Goal: Check status: Check status

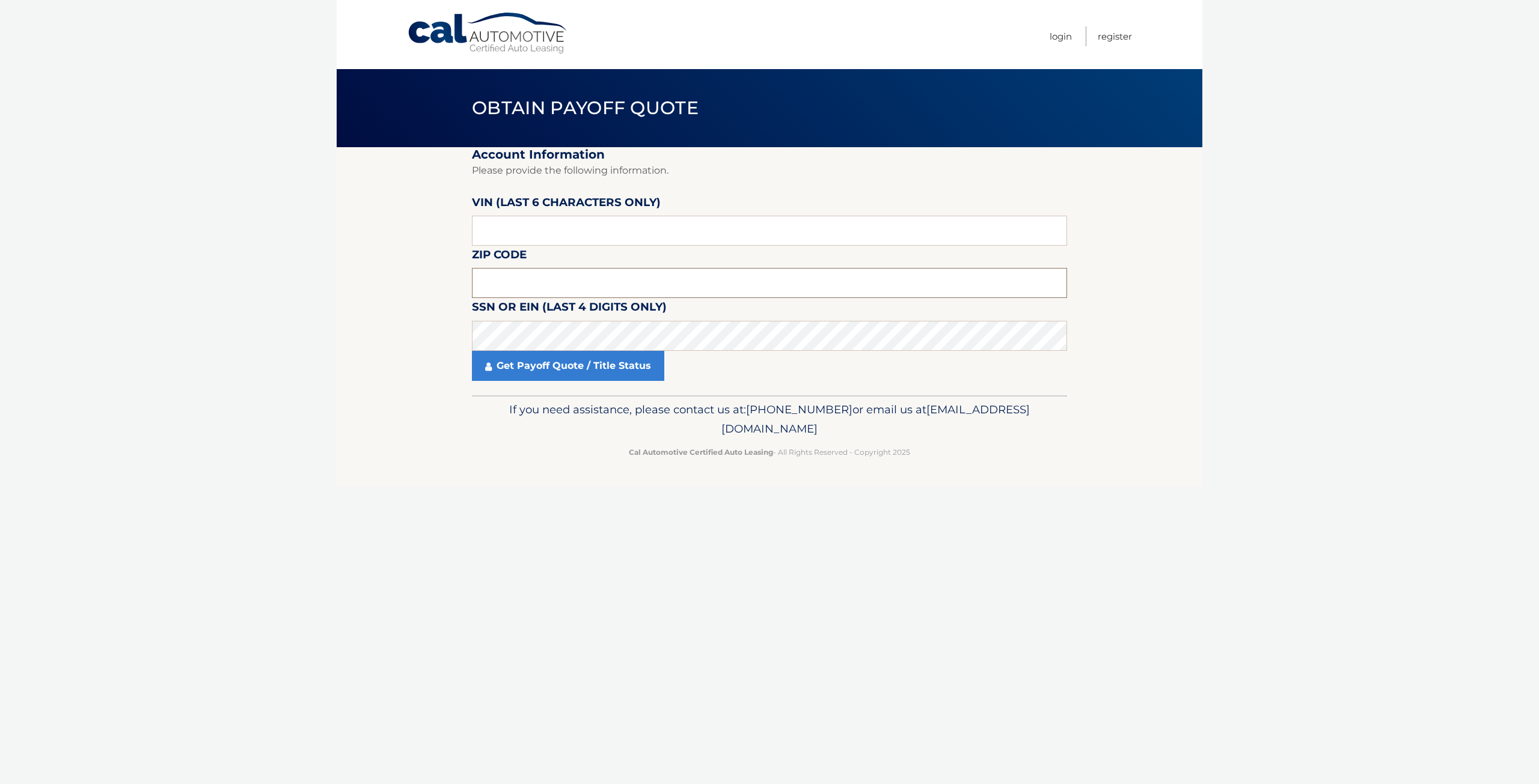
click at [501, 285] on input "text" at bounding box center [769, 282] width 595 height 30
click at [522, 282] on input "text" at bounding box center [769, 282] width 595 height 30
type input "07083"
click at [530, 220] on input "text" at bounding box center [769, 230] width 595 height 30
click at [530, 224] on input "text" at bounding box center [769, 230] width 595 height 30
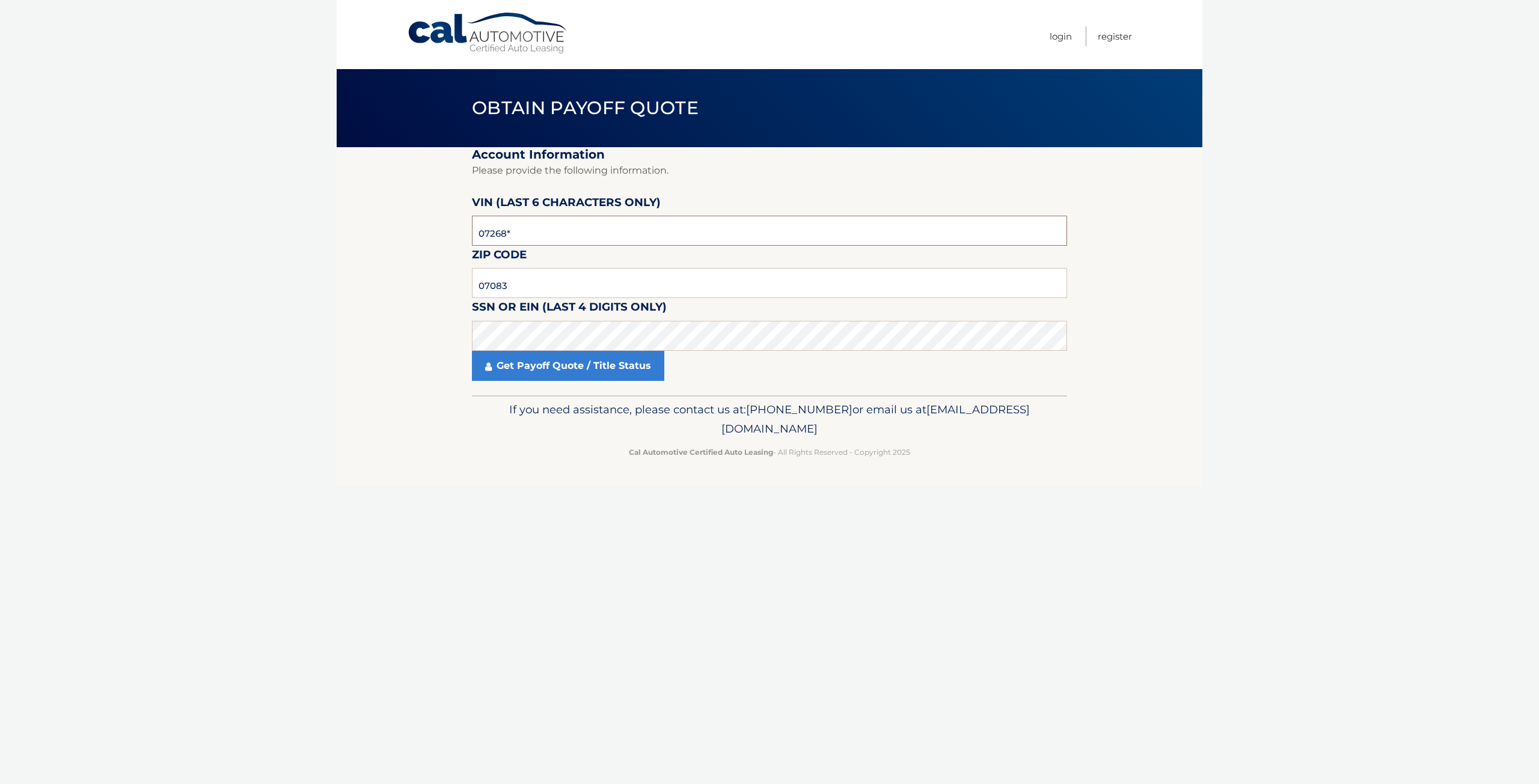
type input "072687"
click at [508, 362] on link "Get Payoff Quote / Title Status" at bounding box center [568, 365] width 192 height 30
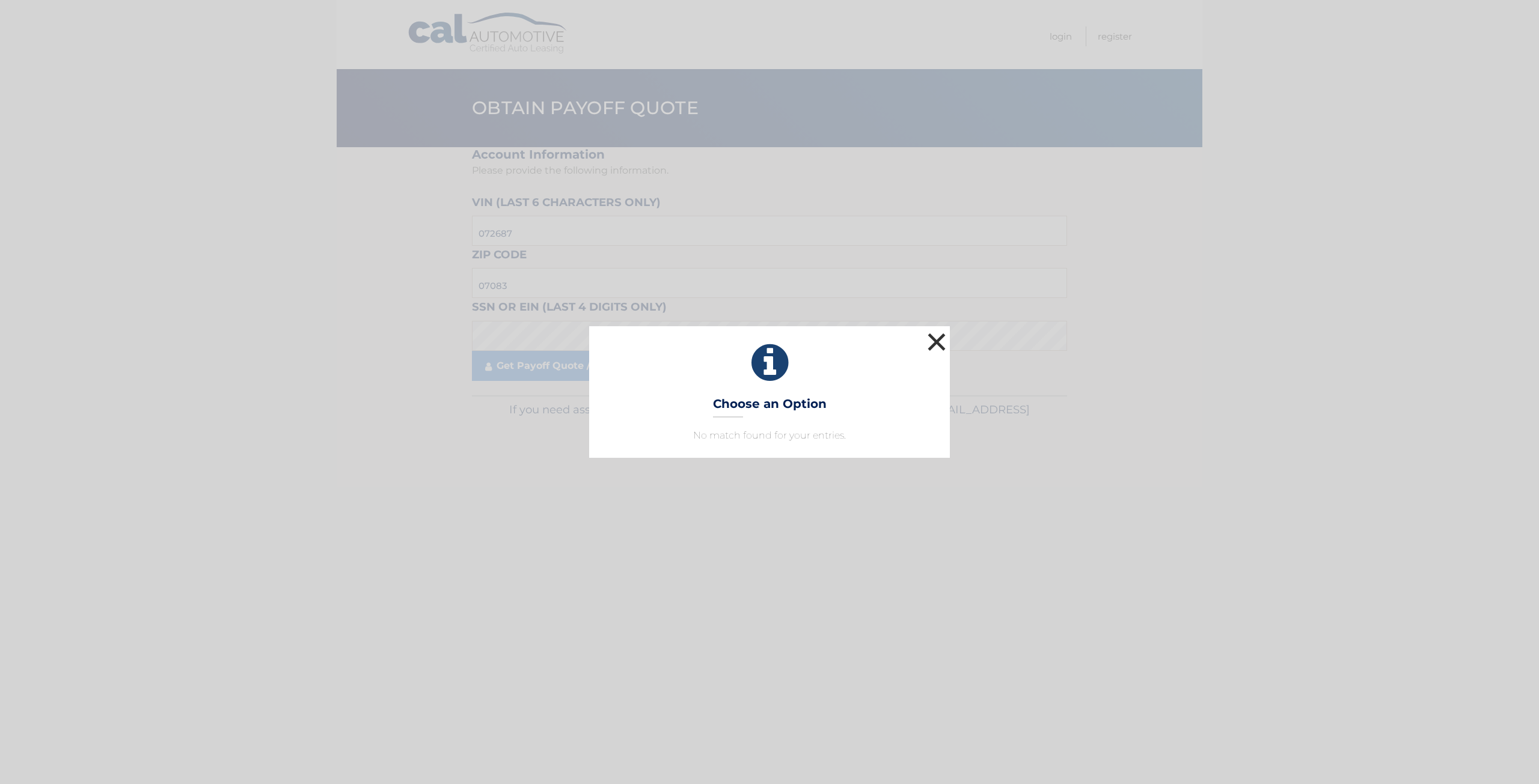
click at [939, 339] on button "×" at bounding box center [936, 341] width 24 height 24
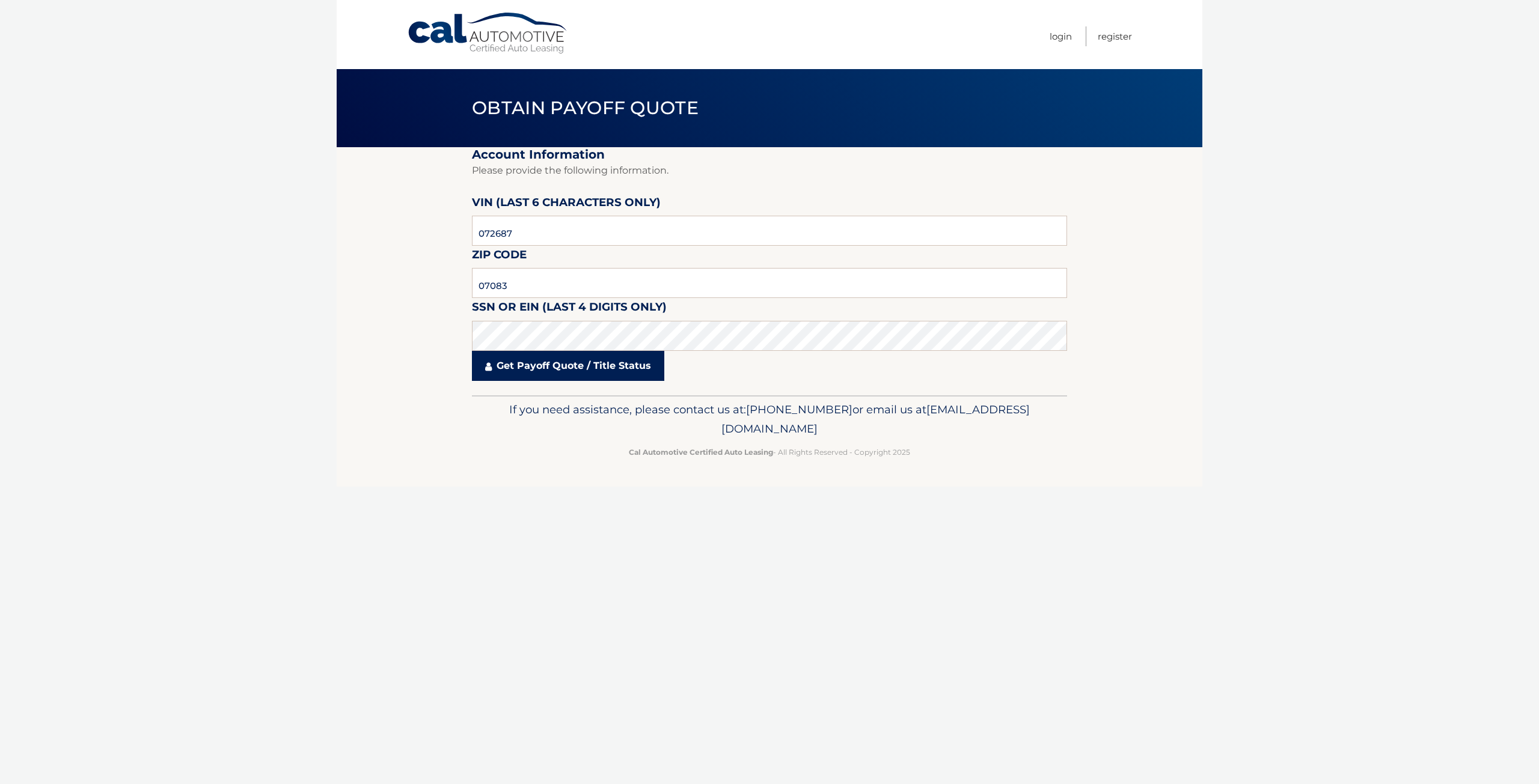
click at [580, 362] on link "Get Payoff Quote / Title Status" at bounding box center [568, 365] width 192 height 30
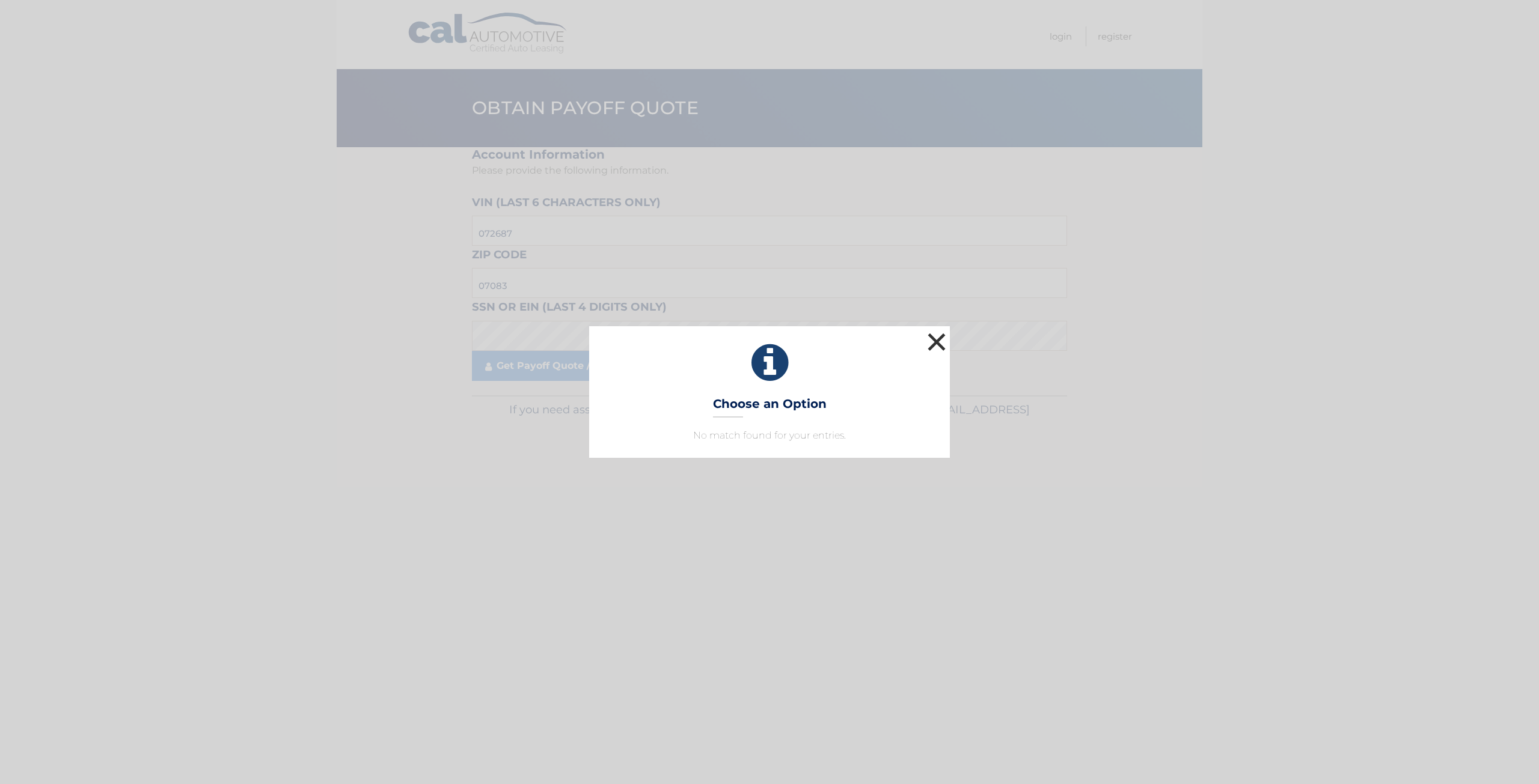
click at [941, 336] on button "×" at bounding box center [936, 341] width 24 height 24
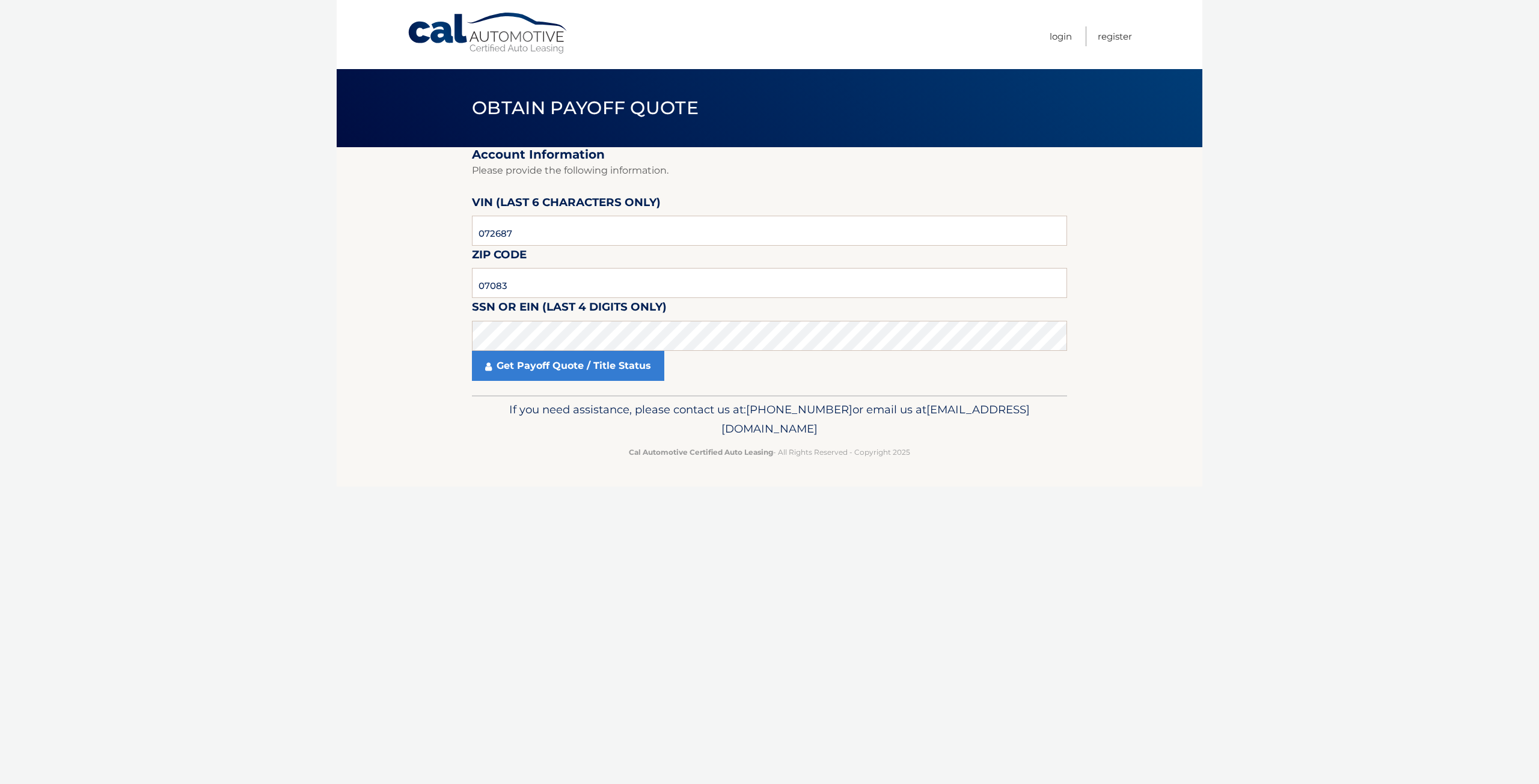
click at [328, 338] on body "Cal Automotive Menu Login Register Obtain Payoff Quote" at bounding box center [769, 392] width 1539 height 784
click at [346, 212] on section "Account Information Please provide the following information. [PERSON_NAME] (la…" at bounding box center [769, 271] width 865 height 248
click at [345, 302] on section "Account Information Please provide the following information. [PERSON_NAME] (la…" at bounding box center [769, 271] width 865 height 248
click at [250, 236] on body "Cal Automotive Menu Login Register Obtain Payoff Quote" at bounding box center [769, 392] width 1539 height 784
click at [261, 390] on body "Cal Automotive Menu Login Register Obtain Payoff Quote" at bounding box center [769, 392] width 1539 height 784
